Goal: Find specific page/section: Find specific page/section

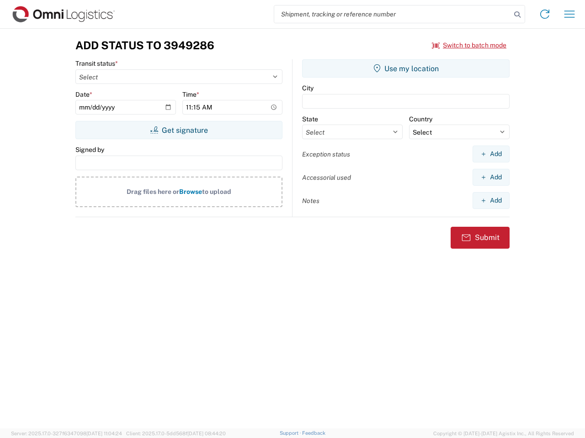
click at [392, 14] on input "search" at bounding box center [392, 13] width 237 height 17
click at [517, 15] on icon at bounding box center [517, 14] width 13 height 13
click at [544, 14] on icon at bounding box center [544, 14] width 15 height 15
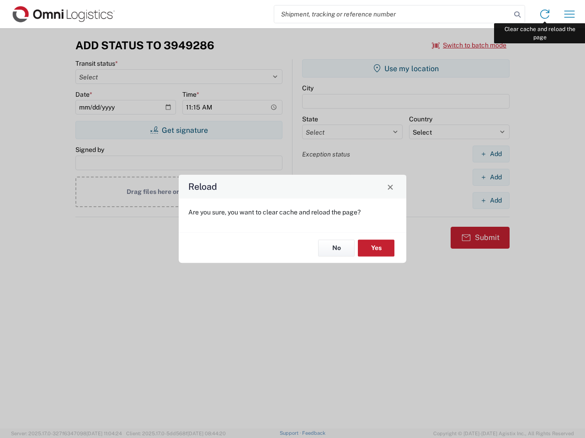
click at [569, 14] on div "Reload Are you sure, you want to clear cache and reload the page? No Yes" at bounding box center [292, 219] width 585 height 438
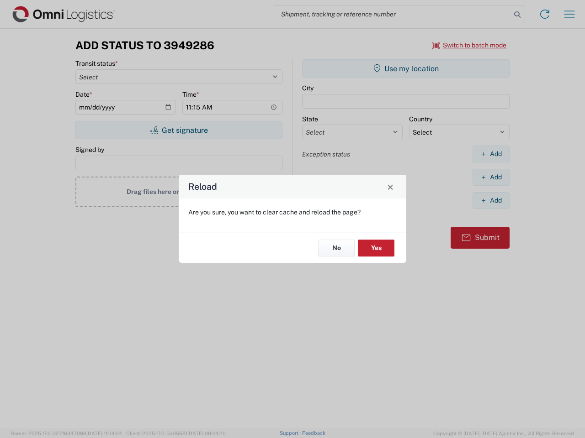
click at [469, 45] on div "Reload Are you sure, you want to clear cache and reload the page? No Yes" at bounding box center [292, 219] width 585 height 438
click at [179, 130] on div "Reload Are you sure, you want to clear cache and reload the page? No Yes" at bounding box center [292, 219] width 585 height 438
click at [406, 68] on div "Reload Are you sure, you want to clear cache and reload the page? No Yes" at bounding box center [292, 219] width 585 height 438
click at [490, 154] on div "Reload Are you sure, you want to clear cache and reload the page? No Yes" at bounding box center [292, 219] width 585 height 438
click at [490, 177] on div "Reload Are you sure, you want to clear cache and reload the page? No Yes" at bounding box center [292, 219] width 585 height 438
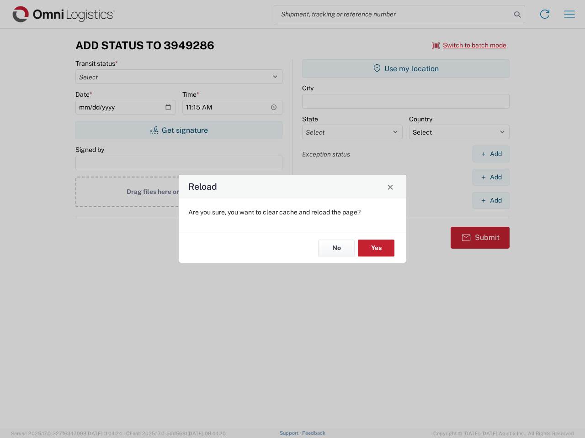
click at [490, 200] on div "Reload Are you sure, you want to clear cache and reload the page? No Yes" at bounding box center [292, 219] width 585 height 438
